Goal: Task Accomplishment & Management: Manage account settings

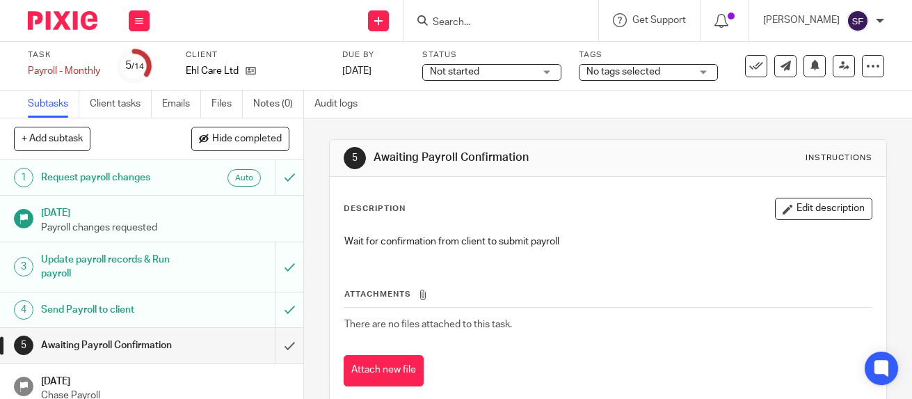
scroll to position [319, 0]
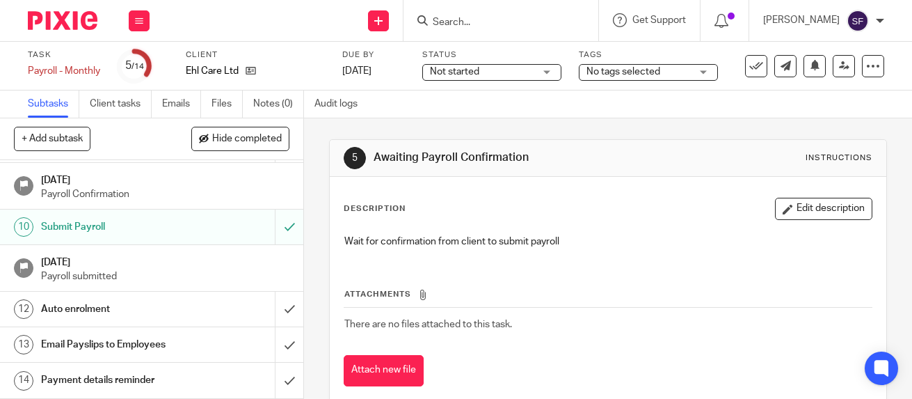
click at [214, 377] on div "Payment details reminder" at bounding box center [151, 380] width 220 height 21
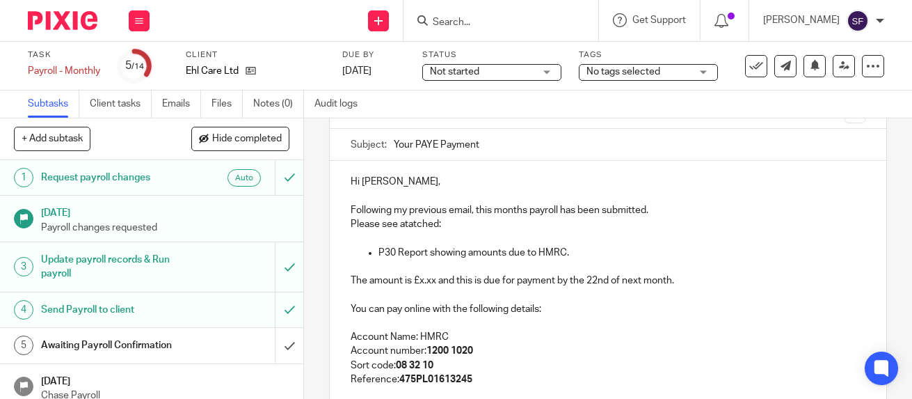
scroll to position [139, 0]
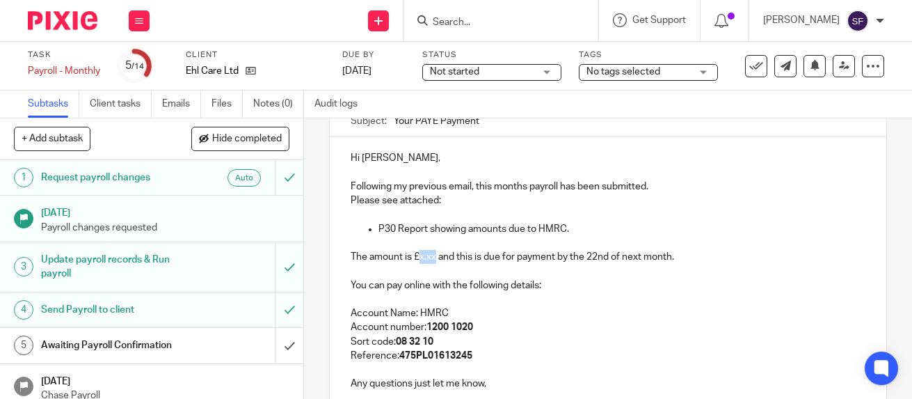
drag, startPoint x: 415, startPoint y: 264, endPoint x: 432, endPoint y: 264, distance: 17.4
click at [432, 264] on p "The amount is £x.xx and this is due for payment by the 22nd of next month." at bounding box center [608, 257] width 514 height 14
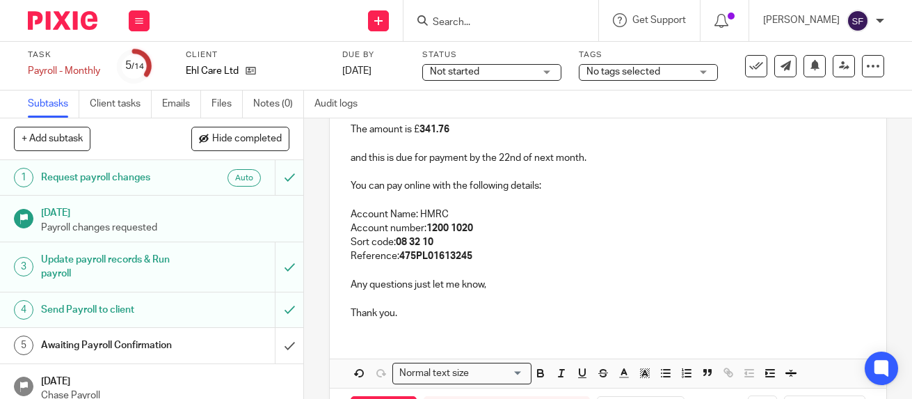
scroll to position [278, 0]
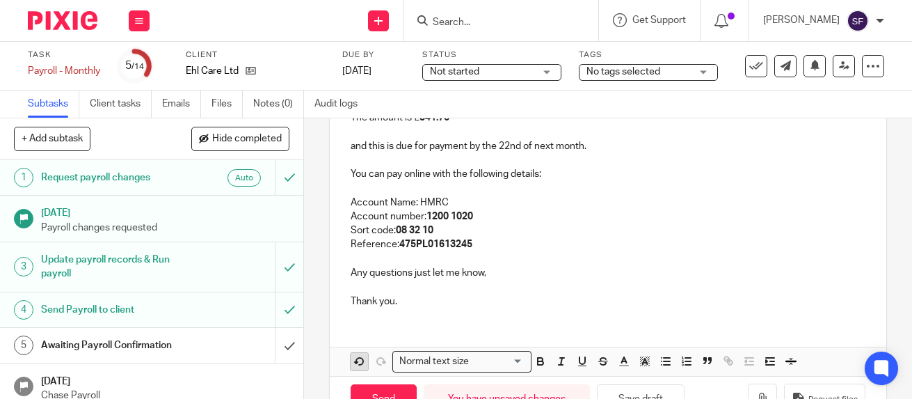
click at [354, 367] on icon "button" at bounding box center [360, 361] width 13 height 13
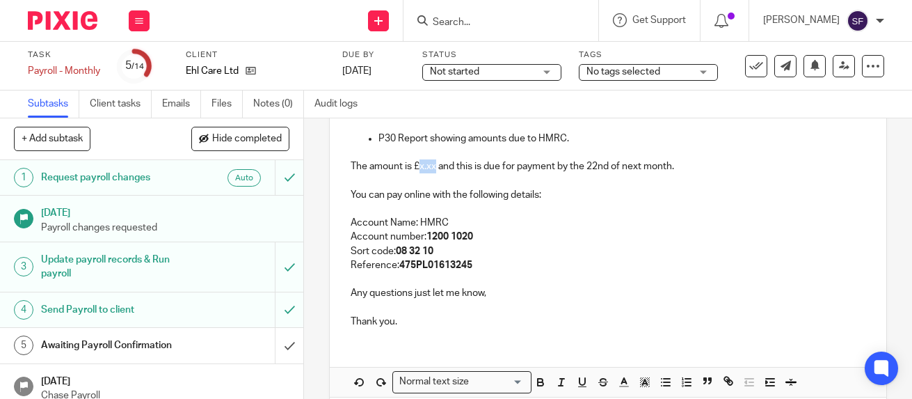
scroll to position [205, 0]
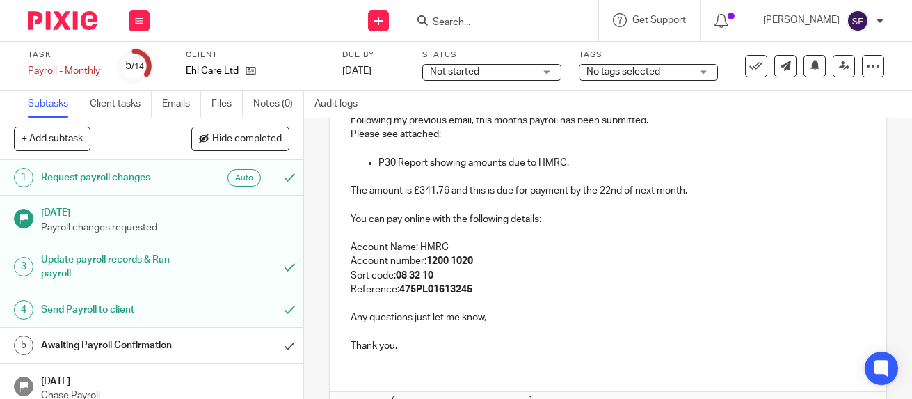
click at [498, 221] on p "You can pay online with the following details:" at bounding box center [608, 219] width 514 height 14
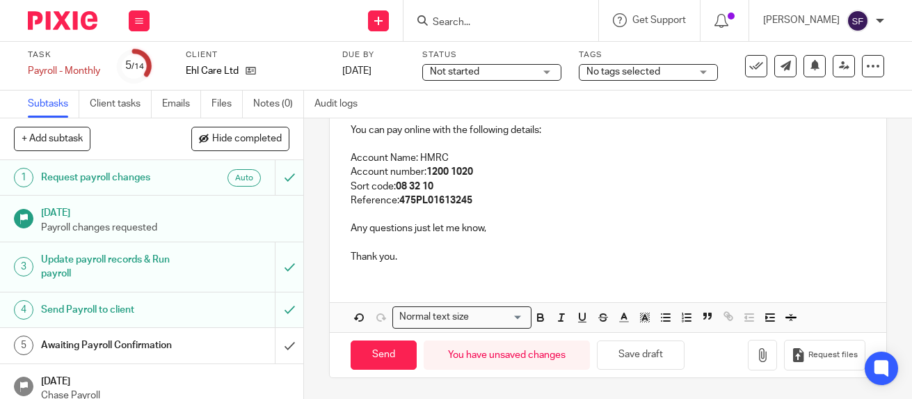
scroll to position [300, 0]
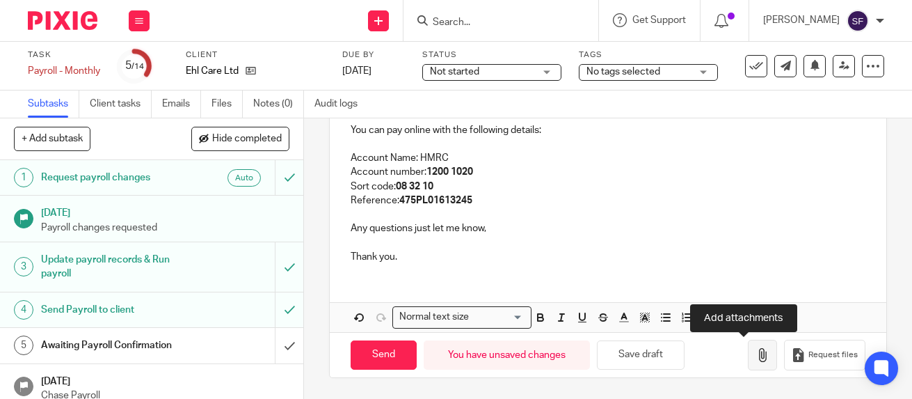
click at [748, 363] on button "button" at bounding box center [762, 355] width 29 height 31
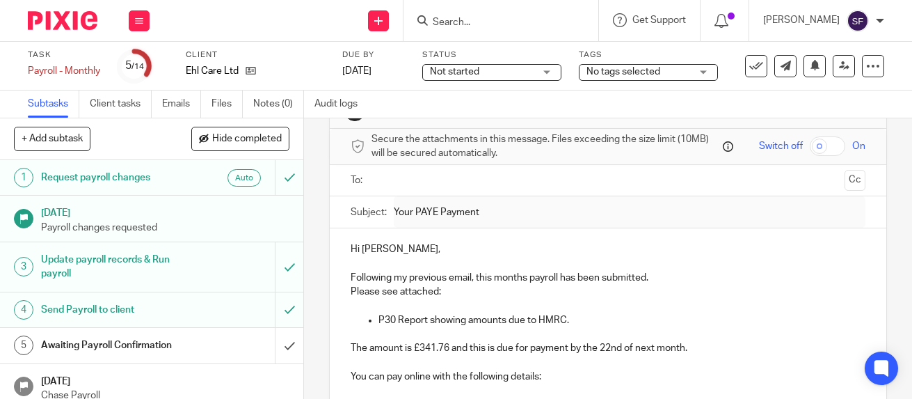
scroll to position [0, 0]
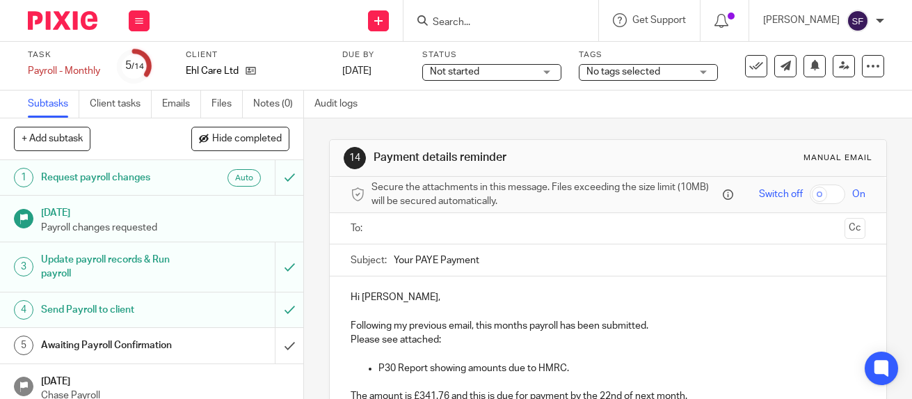
click at [422, 231] on input "text" at bounding box center [608, 229] width 462 height 16
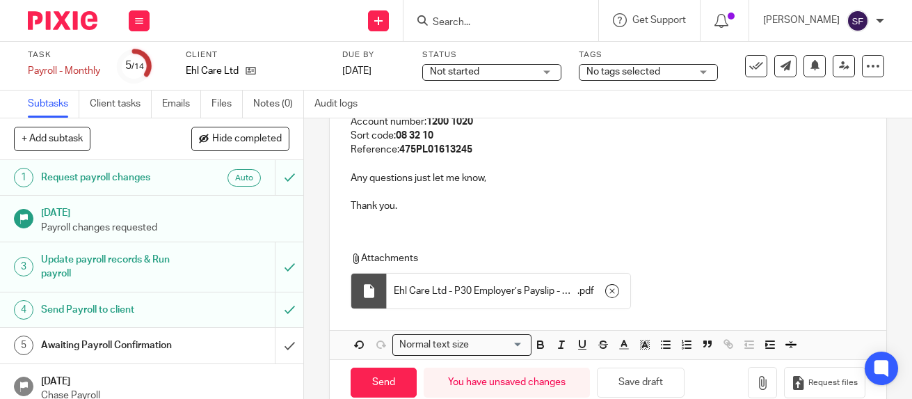
scroll to position [381, 0]
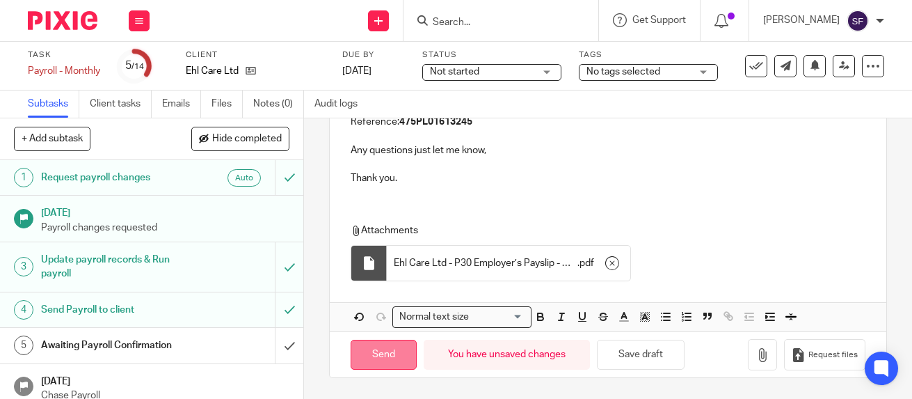
click at [402, 358] on input "Send" at bounding box center [384, 355] width 66 height 30
type input "Sent"
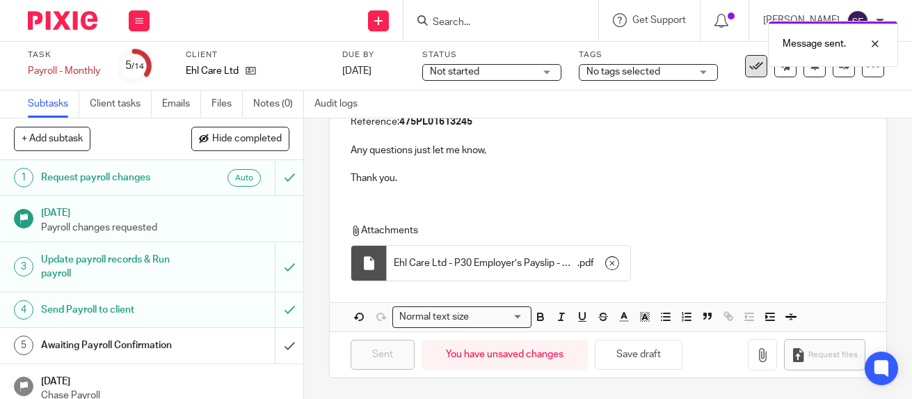
click at [752, 73] on button at bounding box center [756, 66] width 22 height 22
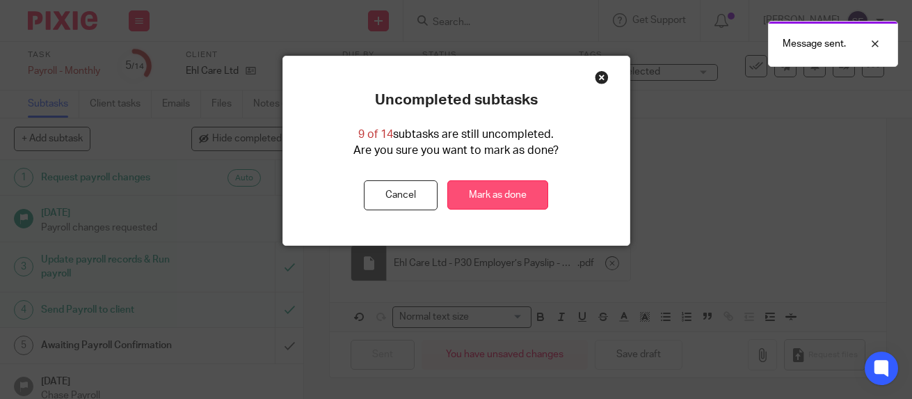
click at [528, 194] on link "Mark as done" at bounding box center [498, 195] width 101 height 30
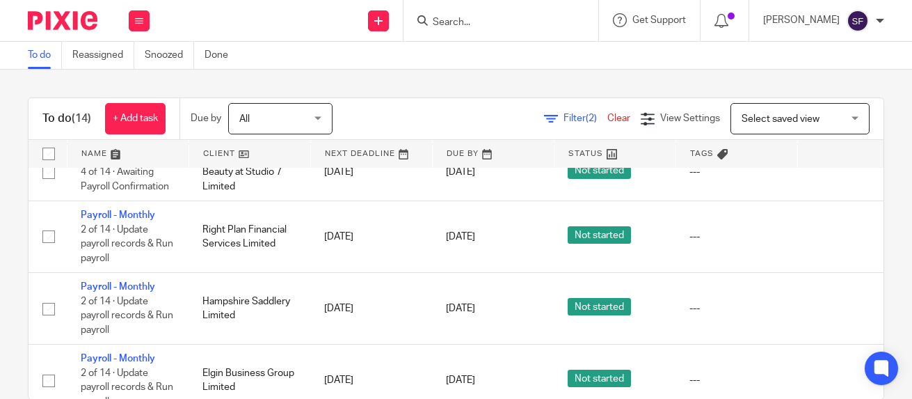
scroll to position [351, 0]
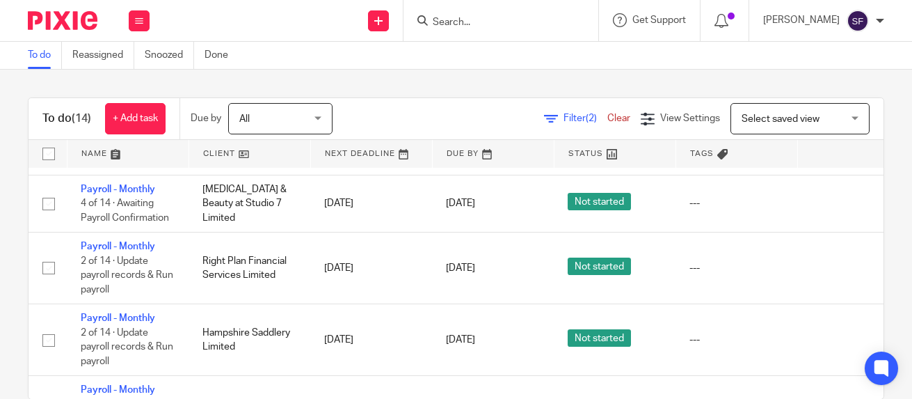
click at [491, 26] on input "Search" at bounding box center [494, 23] width 125 height 13
type input "q"
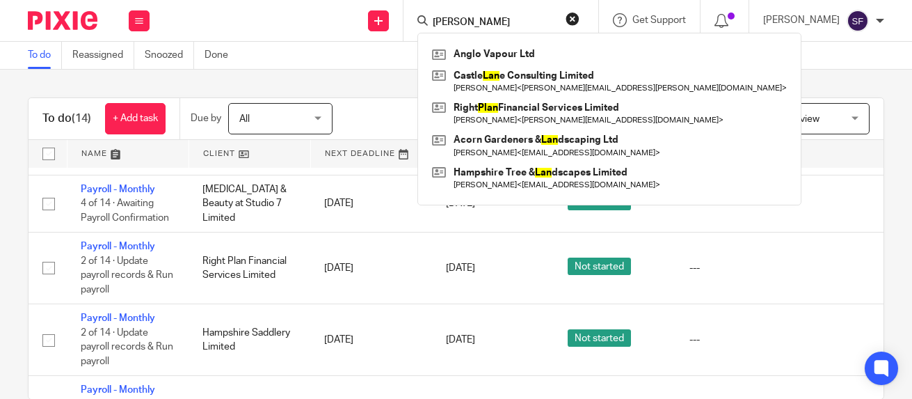
type input "alan"
drag, startPoint x: 491, startPoint y: 24, endPoint x: 500, endPoint y: 24, distance: 9.1
click at [500, 24] on input "alan" at bounding box center [494, 23] width 125 height 13
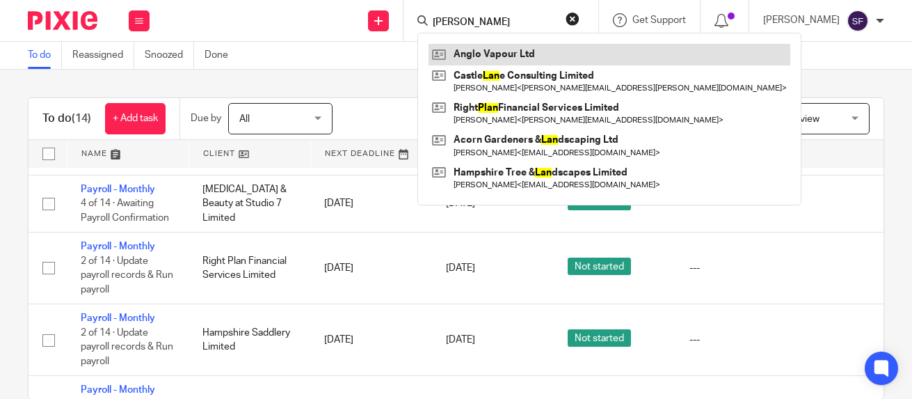
click at [509, 57] on link at bounding box center [610, 54] width 362 height 21
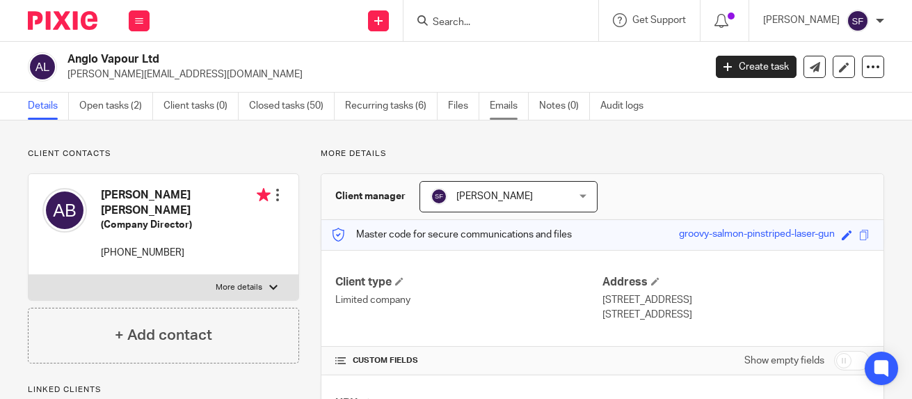
click at [510, 109] on link "Emails" at bounding box center [509, 106] width 39 height 27
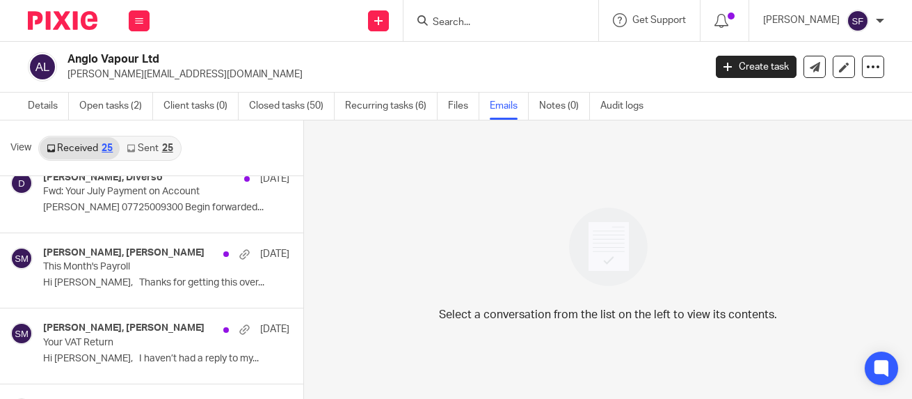
scroll to position [209, 0]
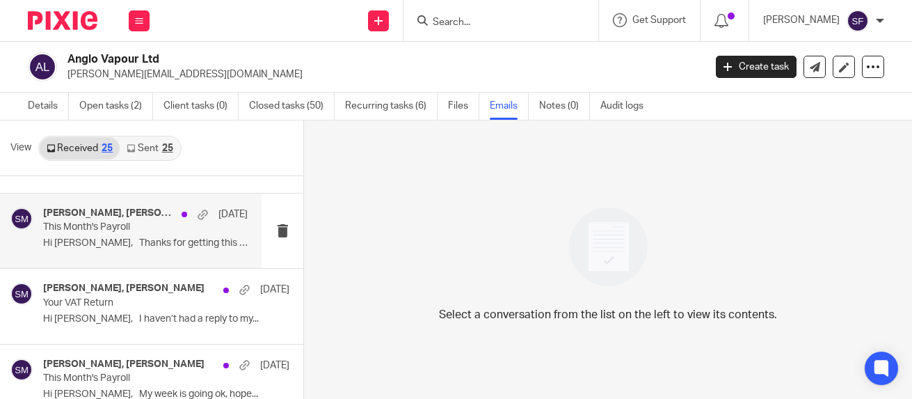
click at [139, 238] on p "Hi Sam, Thanks for getting this over..." at bounding box center [145, 243] width 205 height 12
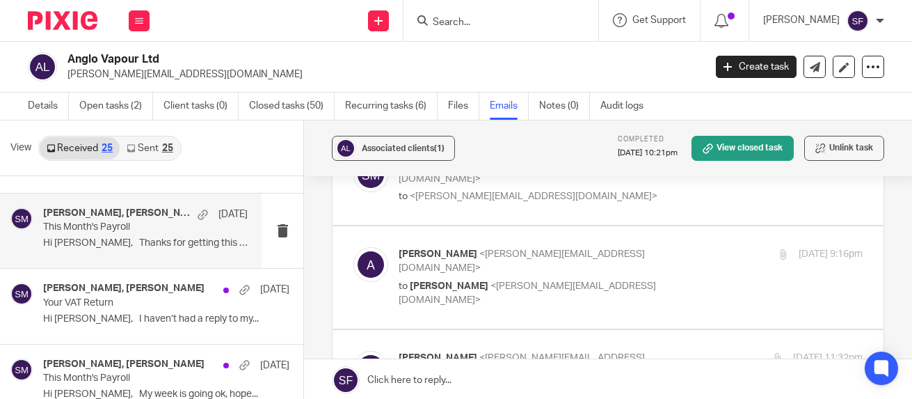
scroll to position [70, 0]
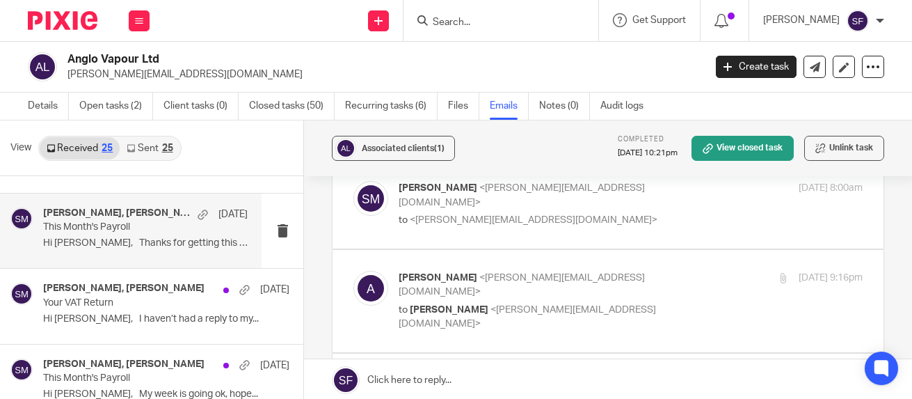
click at [571, 229] on label at bounding box center [608, 204] width 551 height 88
click at [354, 181] on input "checkbox" at bounding box center [353, 180] width 1 height 1
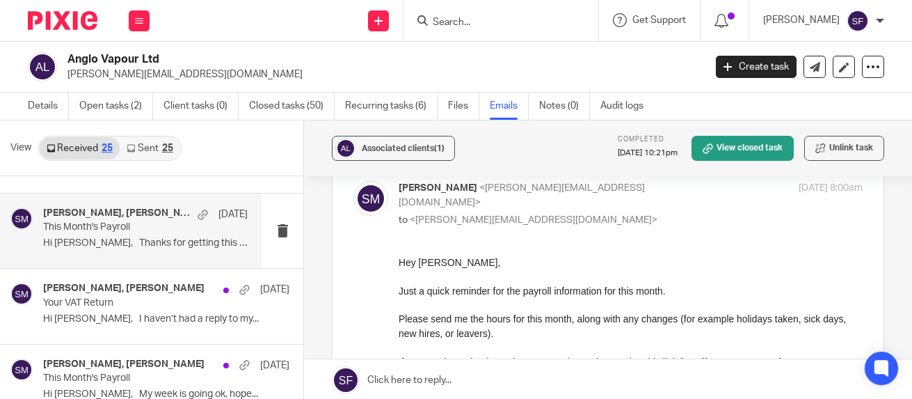
scroll to position [0, 0]
click at [564, 213] on p "to <alan@anglovapour.co.uk>" at bounding box center [554, 220] width 310 height 15
checkbox input "false"
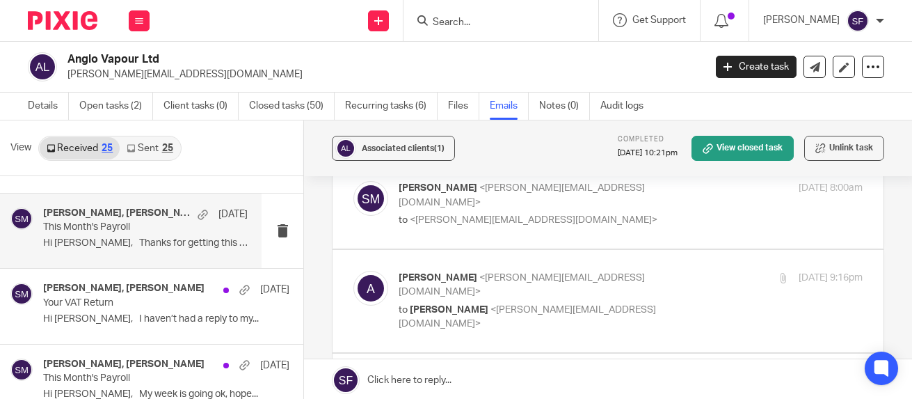
click at [586, 278] on p "alan <alan@anglovapour.co.uk>" at bounding box center [554, 285] width 310 height 29
checkbox input "true"
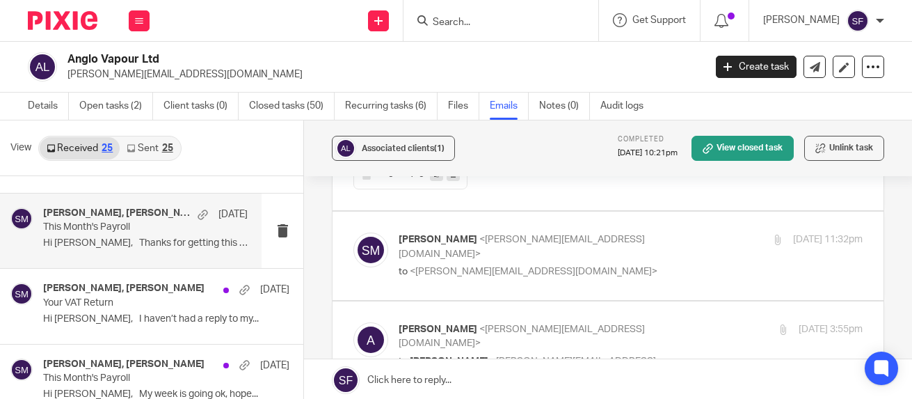
scroll to position [1114, 0]
click at [629, 264] on p "to <alan@anglovapour.co.uk>" at bounding box center [554, 271] width 310 height 15
checkbox input "true"
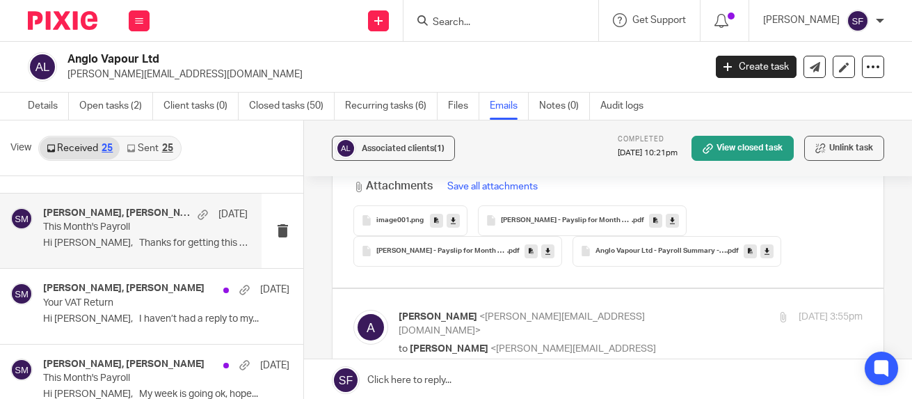
scroll to position [1601, 0]
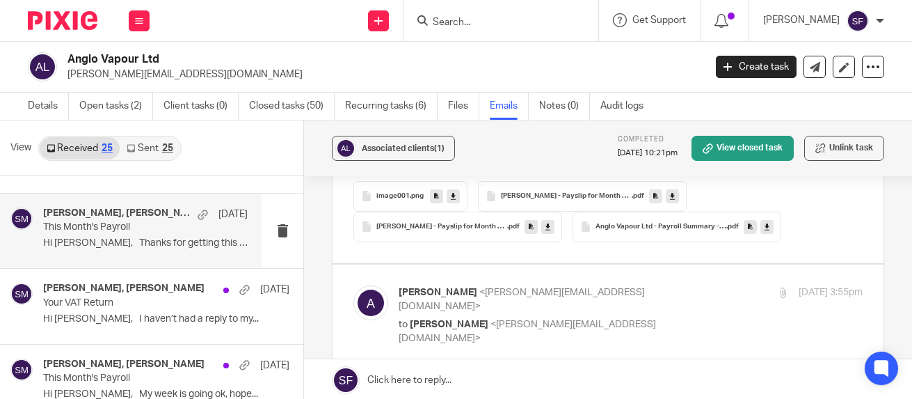
click at [625, 285] on p "alan <alan@anglovapour.co.uk>" at bounding box center [554, 299] width 310 height 29
checkbox input "true"
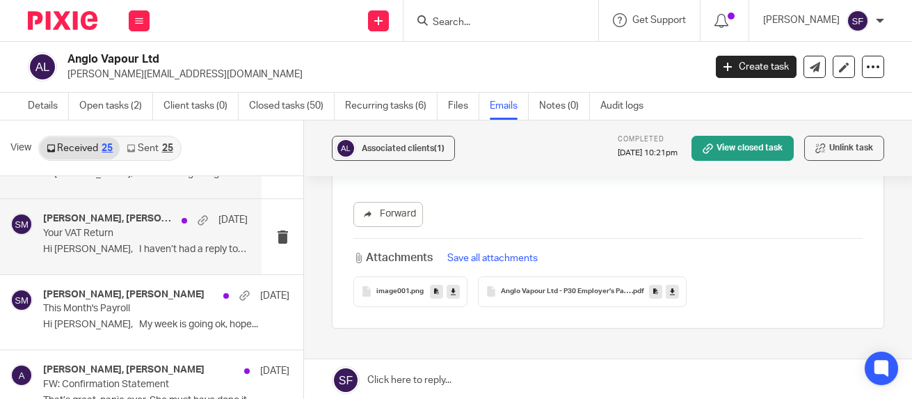
scroll to position [348, 0]
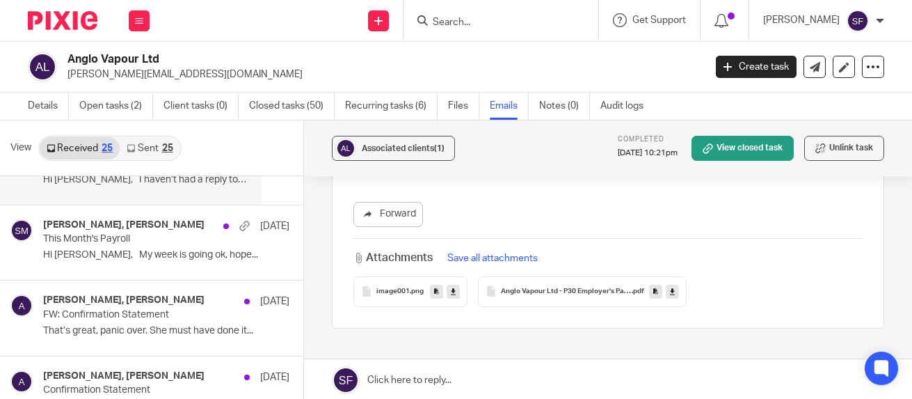
click at [154, 242] on p "This Month's Payroll" at bounding box center [141, 239] width 197 height 12
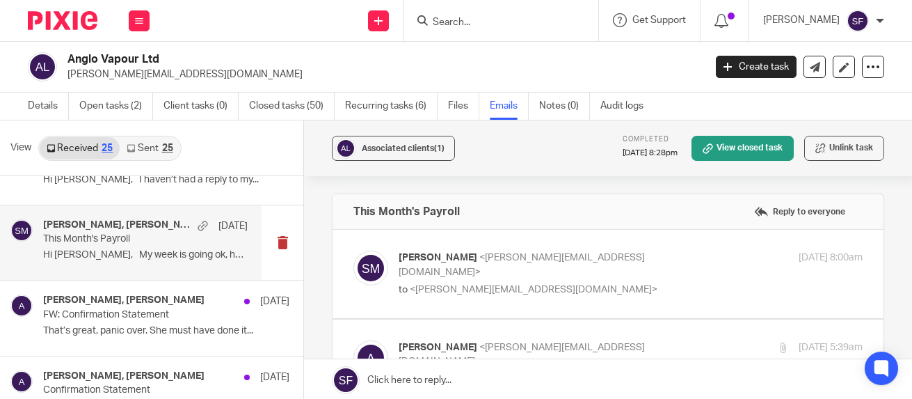
scroll to position [0, 0]
click at [634, 249] on label at bounding box center [608, 274] width 551 height 88
click at [354, 250] on input "checkbox" at bounding box center [353, 250] width 1 height 1
checkbox input "true"
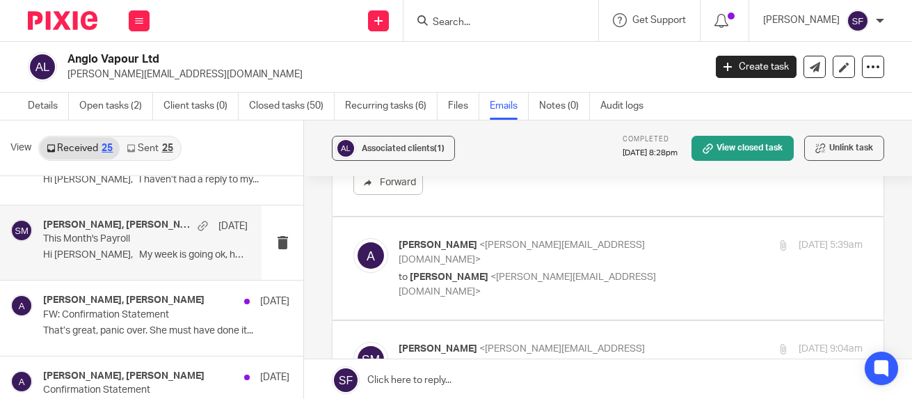
scroll to position [418, 0]
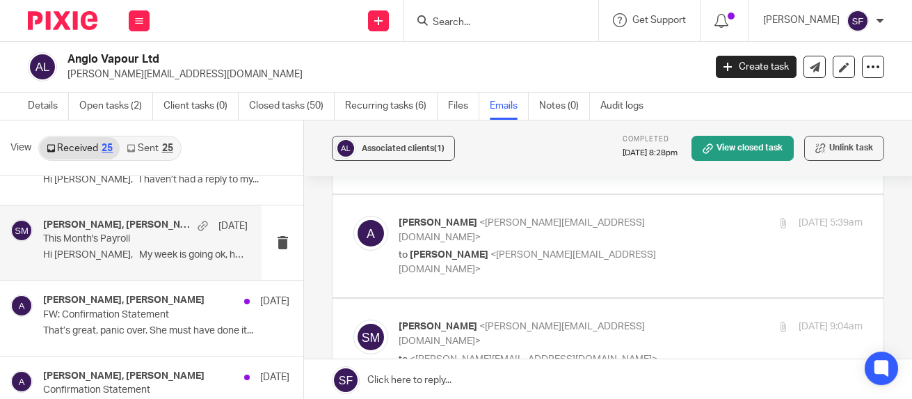
click at [635, 250] on div "alan <alan@anglovapour.co.uk> to Sam McGaley <sam@wearediverso.com> 22 Jun 2025…" at bounding box center [631, 246] width 464 height 61
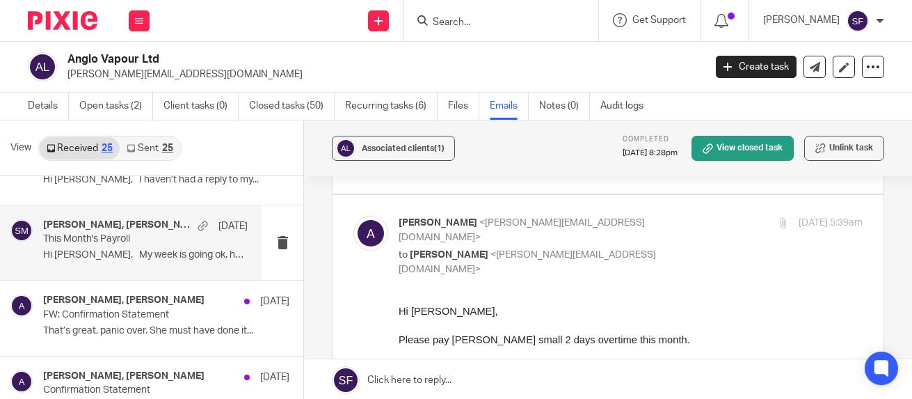
scroll to position [0, 0]
click at [635, 248] on p "to Sam McGaley <sam@wearediverso.com>" at bounding box center [554, 262] width 310 height 29
checkbox input "false"
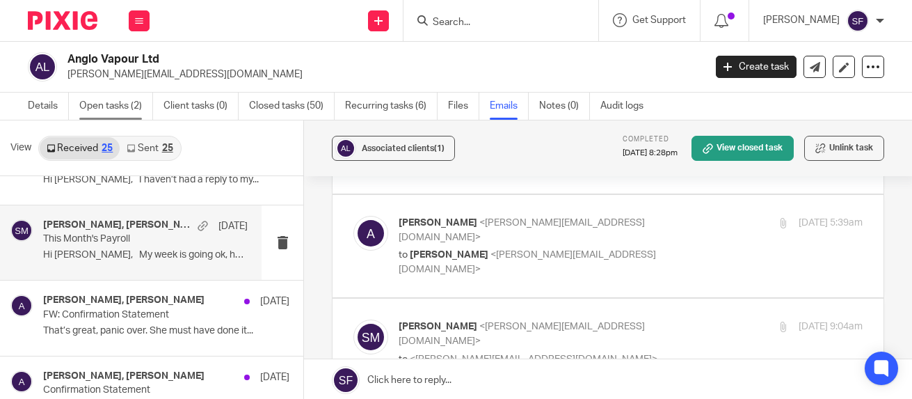
click at [121, 99] on link "Open tasks (2)" at bounding box center [116, 106] width 74 height 27
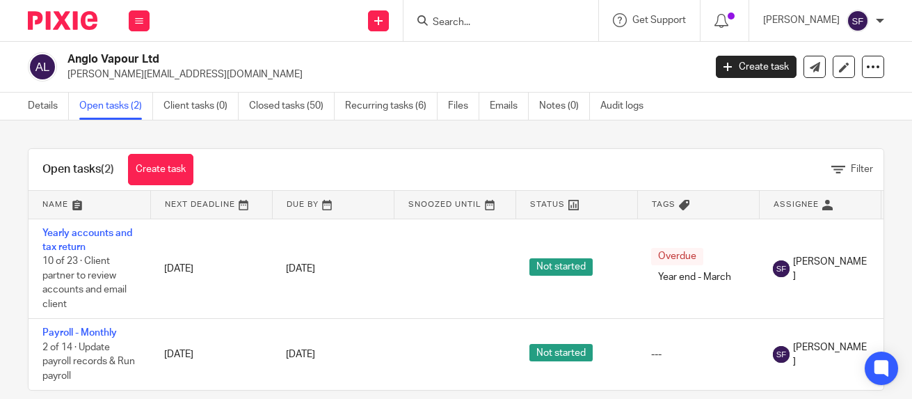
scroll to position [30, 0]
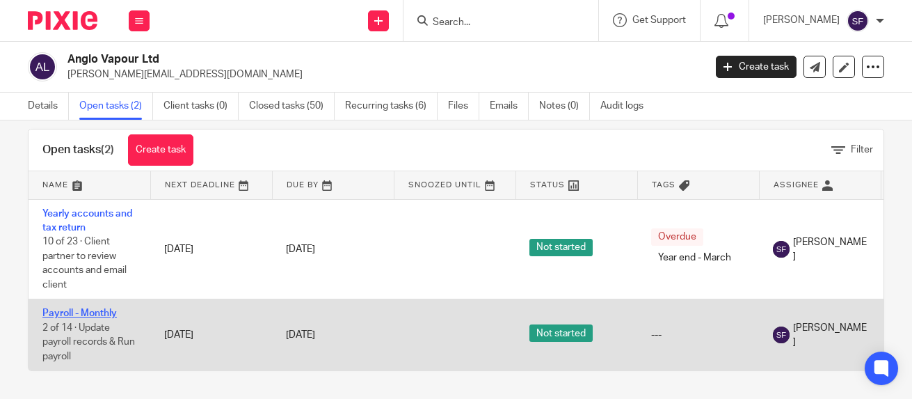
click at [90, 308] on link "Payroll - Monthly" at bounding box center [79, 313] width 74 height 10
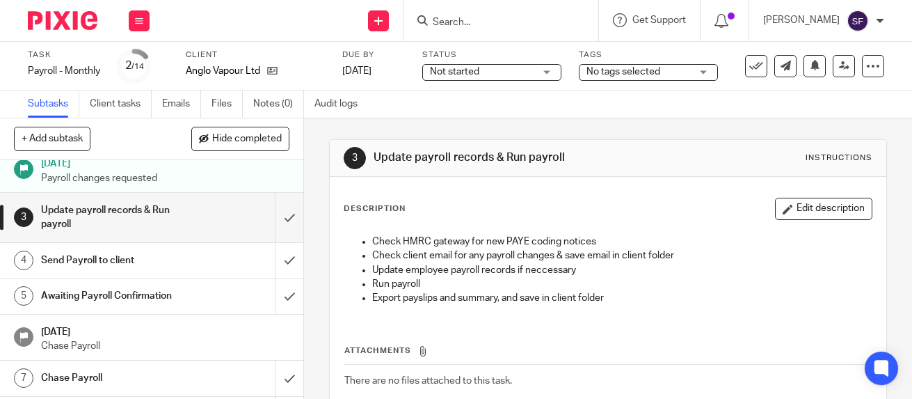
scroll to position [70, 0]
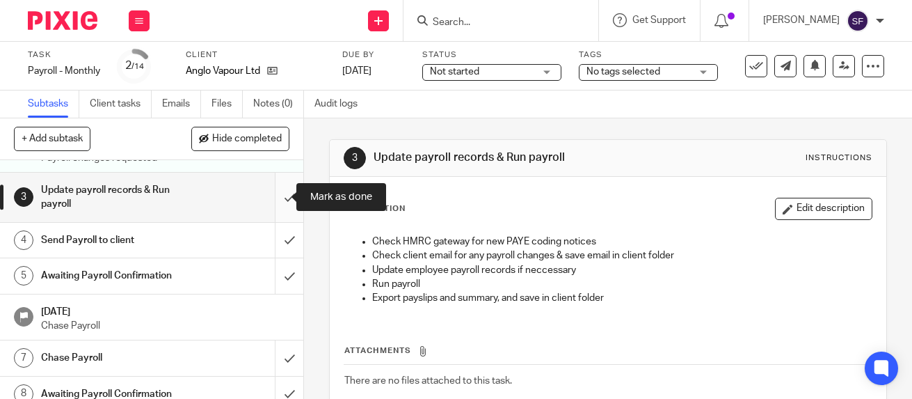
click at [272, 195] on input "submit" at bounding box center [151, 197] width 303 height 49
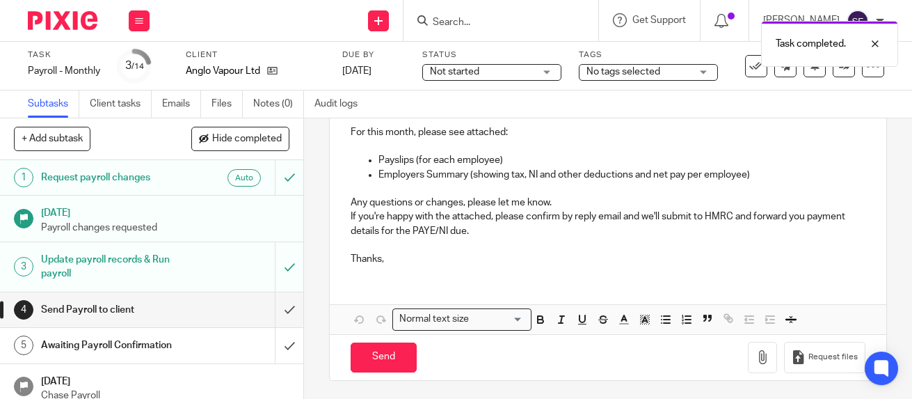
scroll to position [201, 0]
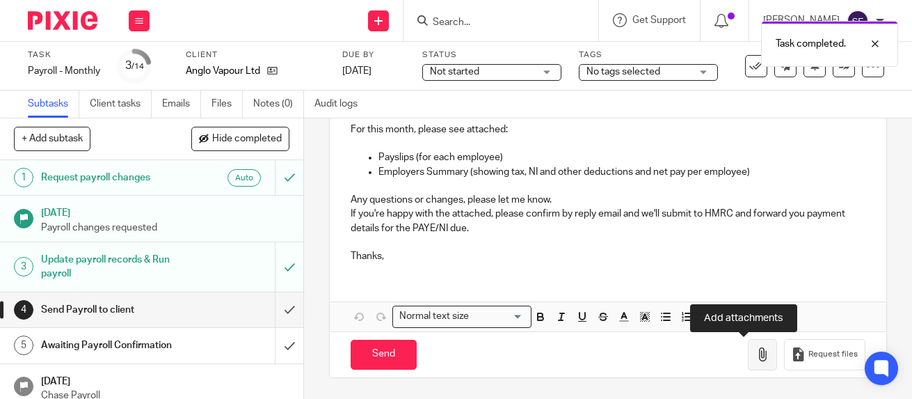
click at [756, 354] on icon "button" at bounding box center [763, 354] width 14 height 14
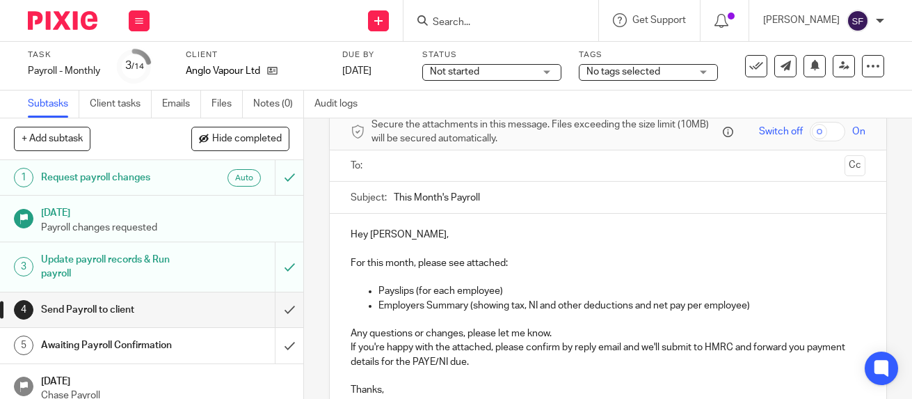
scroll to position [62, 0]
click at [384, 164] on input "text" at bounding box center [608, 167] width 462 height 16
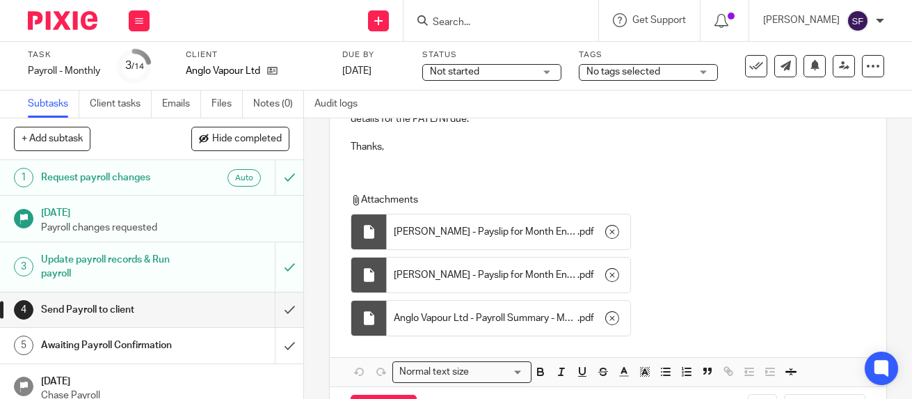
scroll to position [370, 0]
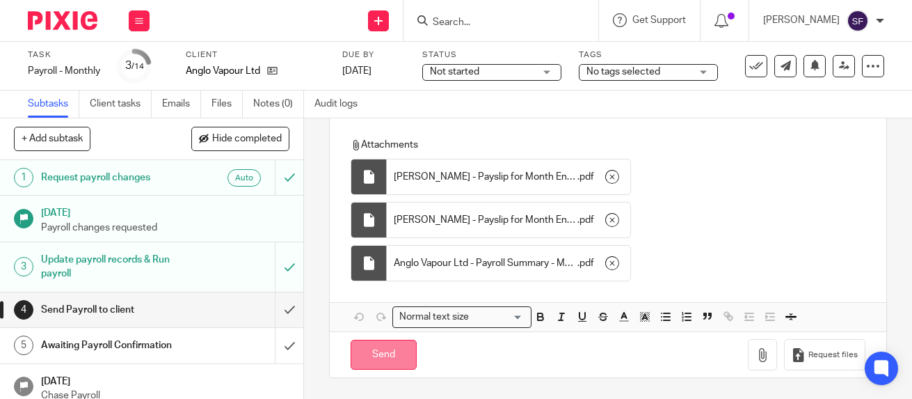
click at [393, 355] on input "Send" at bounding box center [384, 355] width 66 height 30
type input "Sent"
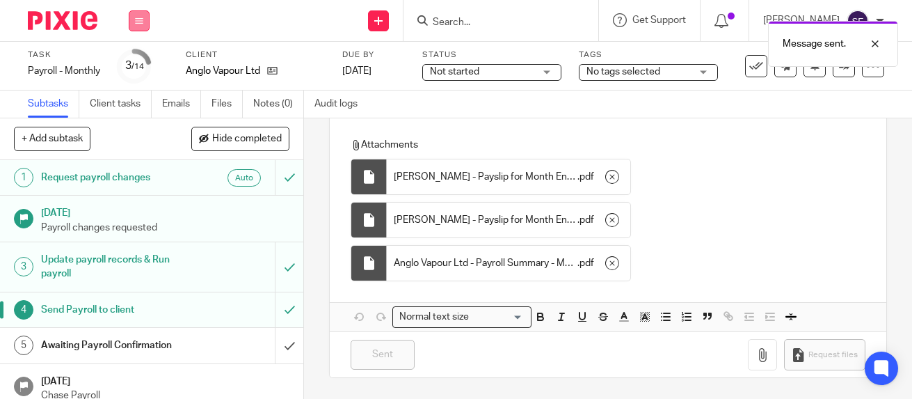
click at [143, 21] on button at bounding box center [139, 20] width 21 height 21
click at [140, 61] on link "Work" at bounding box center [132, 65] width 24 height 10
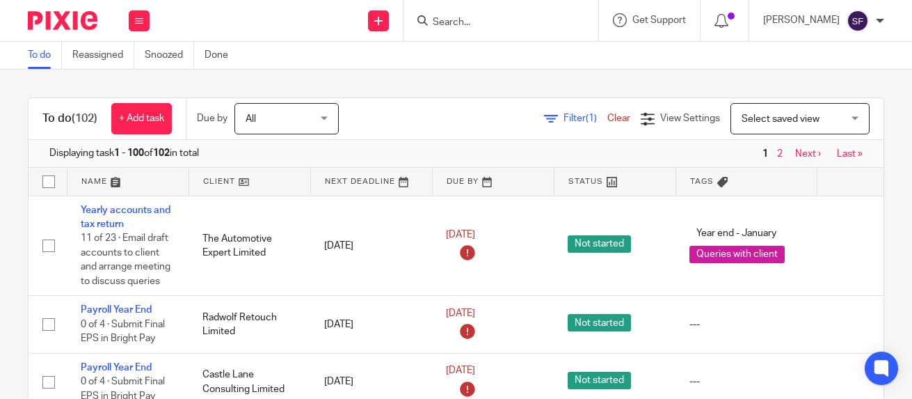
click at [500, 15] on form at bounding box center [506, 20] width 148 height 17
click at [500, 24] on input "Search" at bounding box center [494, 23] width 125 height 13
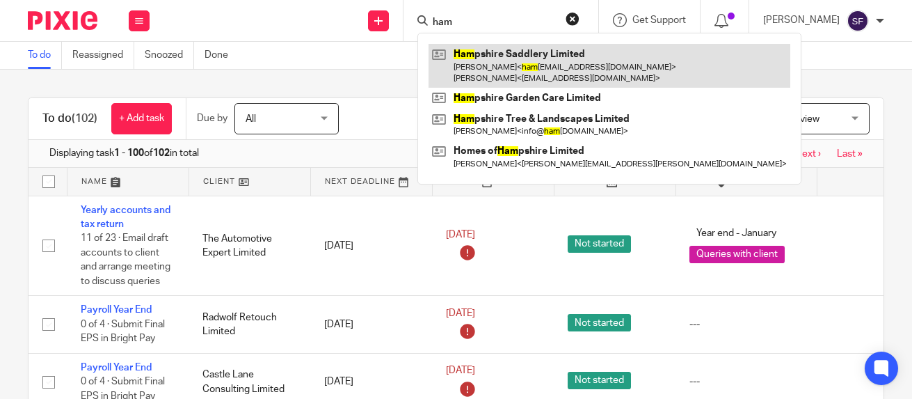
type input "ham"
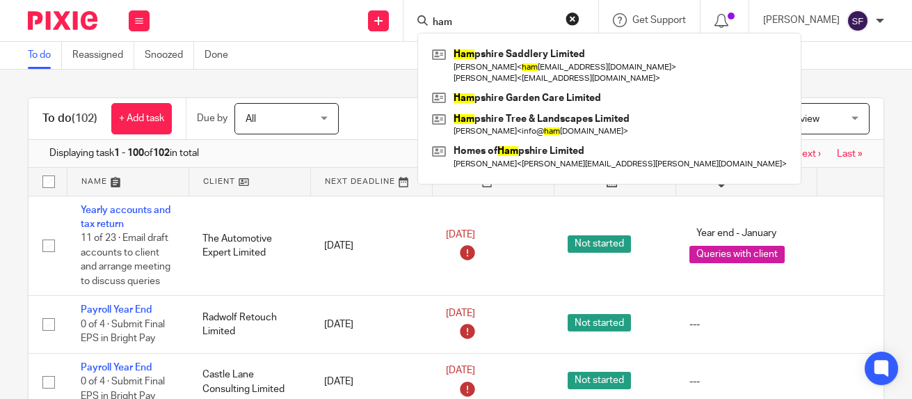
drag, startPoint x: 283, startPoint y: 49, endPoint x: 452, endPoint y: 73, distance: 170.9
click at [284, 49] on div "To do Reassigned Snoozed Done" at bounding box center [456, 56] width 912 height 28
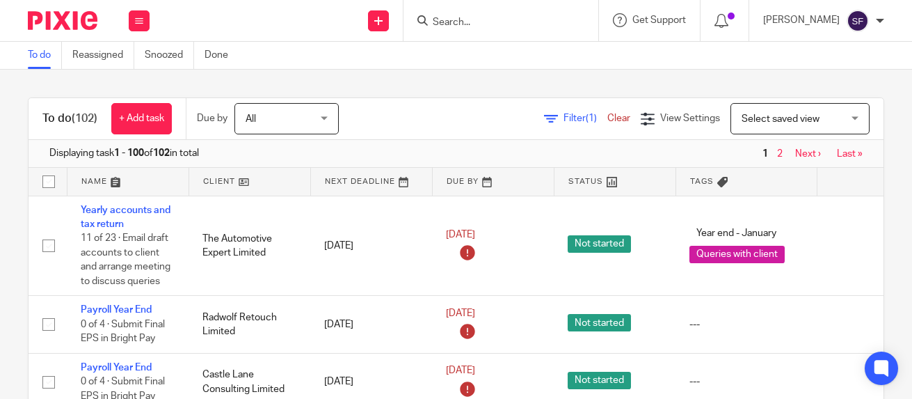
click at [564, 117] on span "Filter (1)" at bounding box center [586, 118] width 44 height 10
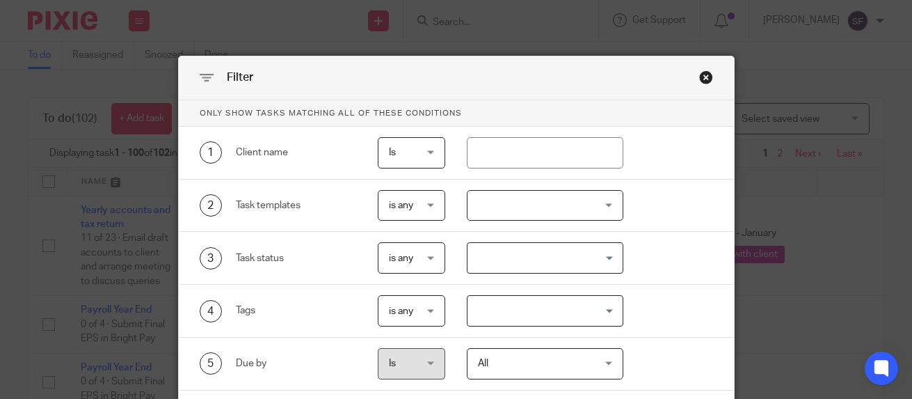
click at [498, 202] on div at bounding box center [545, 205] width 157 height 31
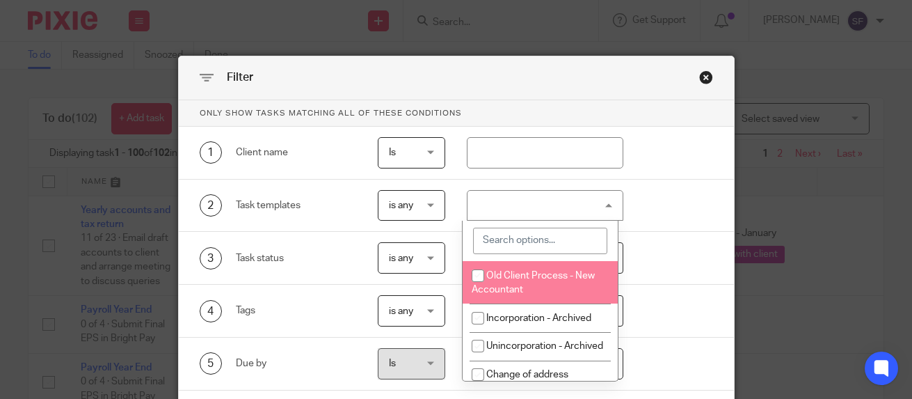
click at [524, 240] on input "search" at bounding box center [540, 241] width 134 height 26
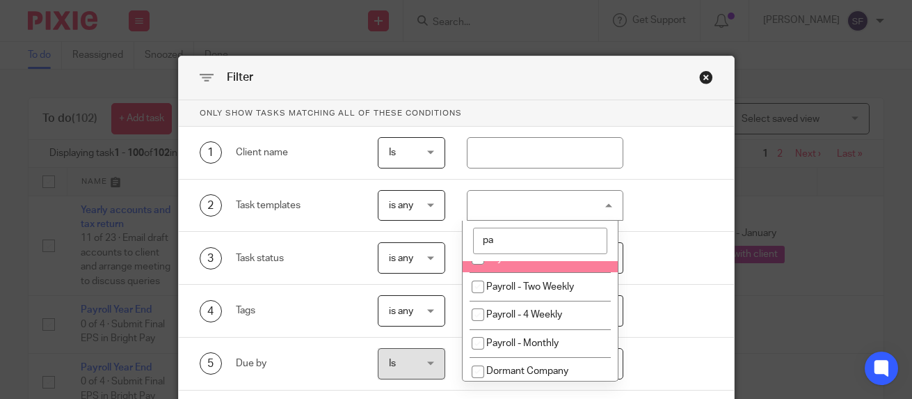
scroll to position [70, 0]
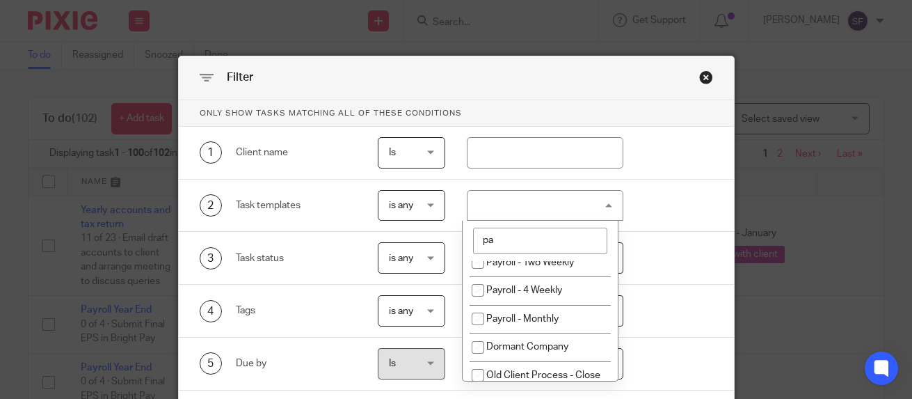
type input "pa"
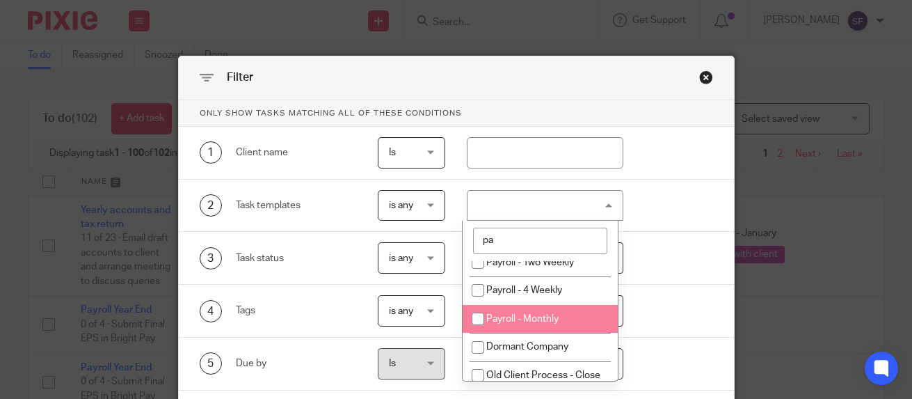
click at [505, 313] on li "Payroll - Monthly" at bounding box center [540, 319] width 155 height 29
checkbox input "true"
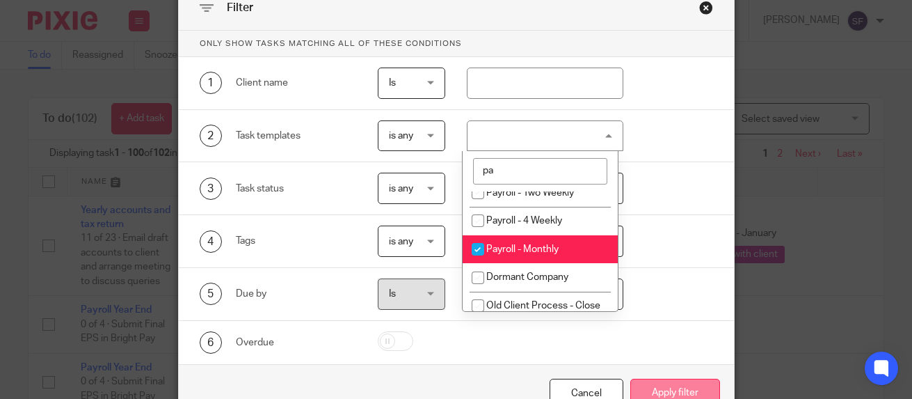
click at [646, 384] on button "Apply filter" at bounding box center [676, 394] width 90 height 30
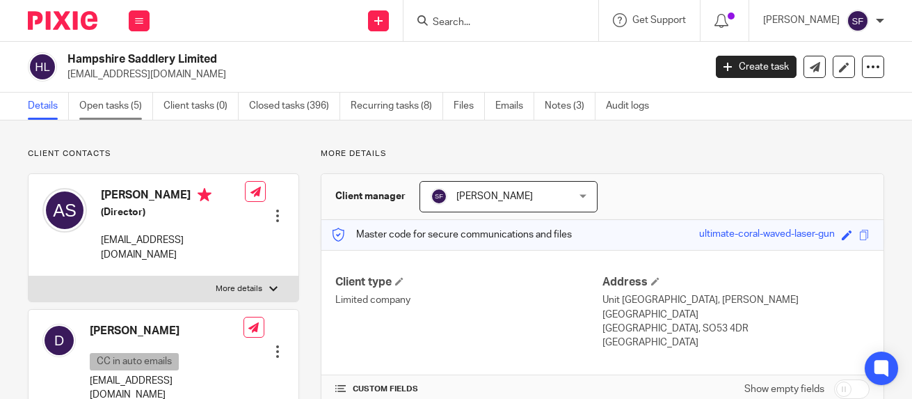
click at [127, 109] on link "Open tasks (5)" at bounding box center [116, 106] width 74 height 27
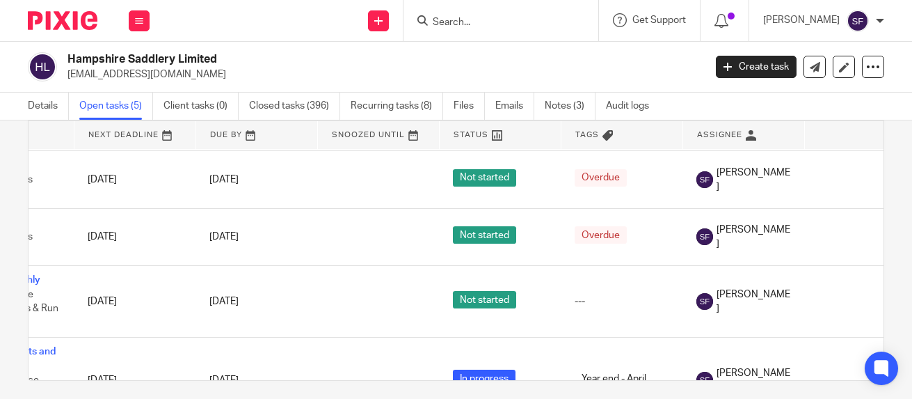
scroll to position [70, 93]
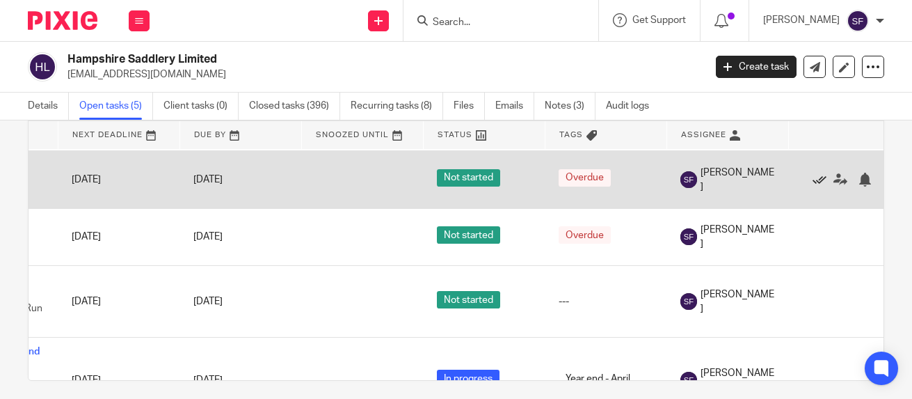
click at [821, 182] on icon at bounding box center [820, 180] width 14 height 14
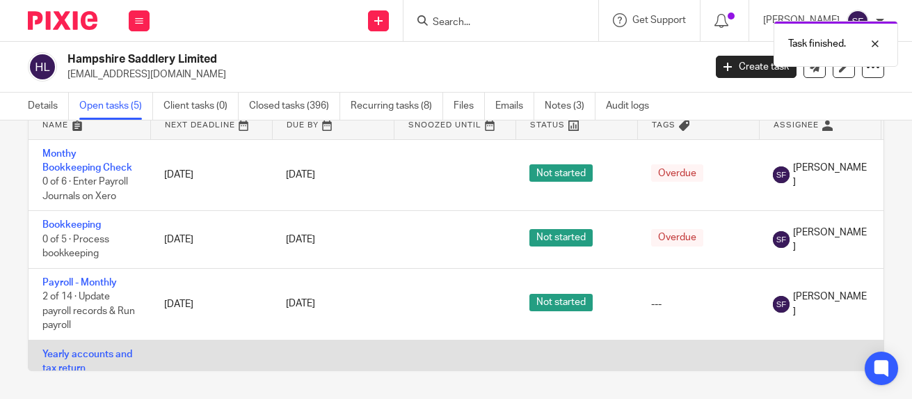
scroll to position [65, 0]
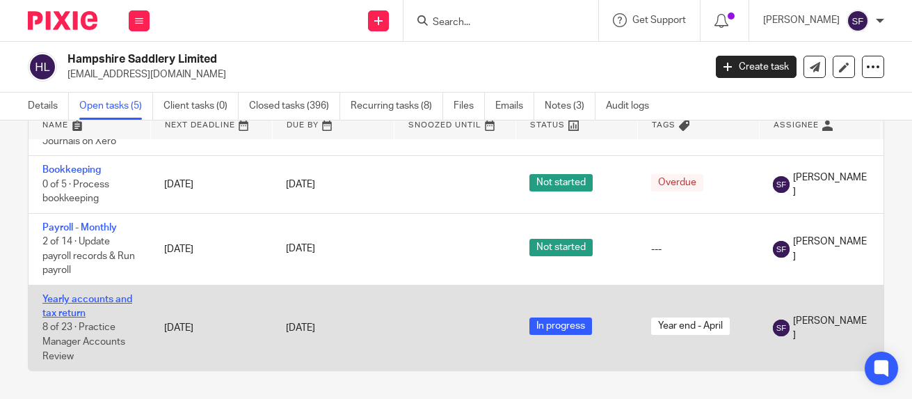
click at [73, 302] on link "Yearly accounts and tax return" at bounding box center [87, 306] width 90 height 24
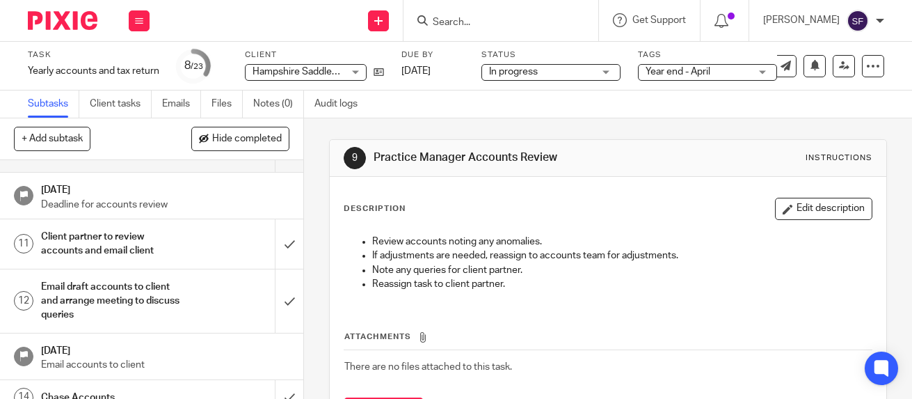
scroll to position [278, 0]
